Goal: Register for event/course

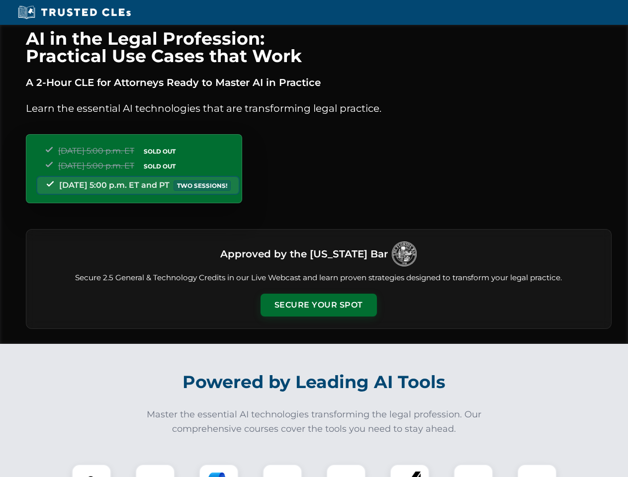
click at [318, 305] on button "Secure Your Spot" at bounding box center [319, 305] width 116 height 23
click at [91, 471] on img at bounding box center [91, 484] width 29 height 29
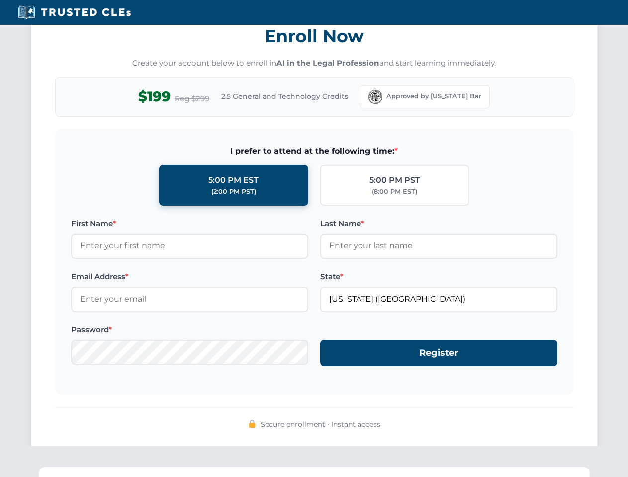
scroll to position [976, 0]
